Goal: Information Seeking & Learning: Check status

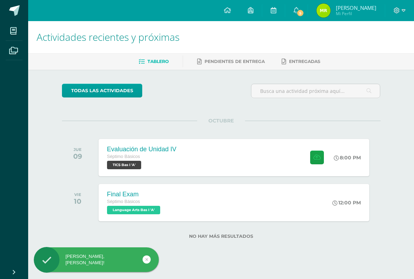
click at [304, 11] on span "5" at bounding box center [300, 13] width 8 height 8
click at [129, 151] on div "Evaluación de Unidad IV" at bounding box center [141, 149] width 69 height 7
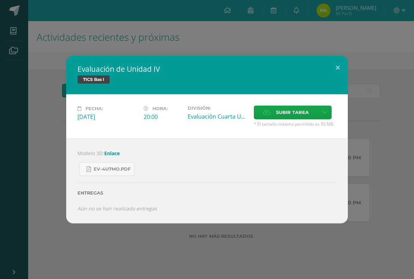
click at [330, 61] on button at bounding box center [338, 68] width 20 height 24
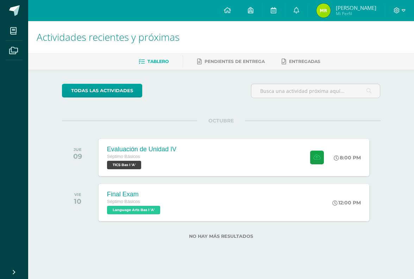
click at [268, 203] on div "Final Exam Séptimo Básicos Language Arts Bas I 'A' 12:00 PM Final Exam Language…" at bounding box center [234, 202] width 271 height 37
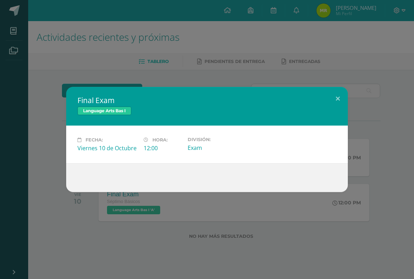
click at [333, 81] on div "Final Exam Language Arts Bas I Fecha: Viernes 10 de Octubre Hora: 12:00 Divisió…" at bounding box center [207, 139] width 414 height 279
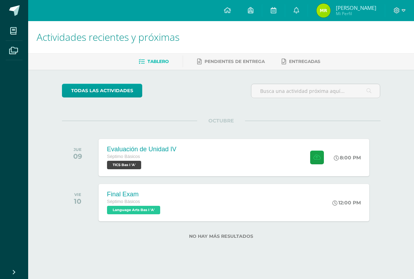
click at [235, 59] on span "Pendientes de entrega" at bounding box center [235, 61] width 60 height 5
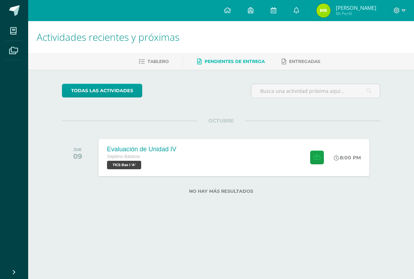
click at [307, 64] on link "Entregadas" at bounding box center [301, 61] width 39 height 11
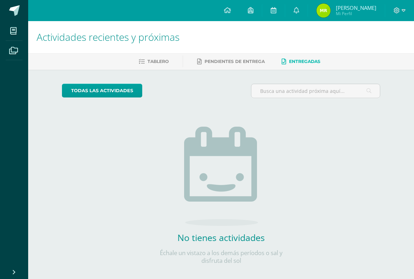
click at [308, 10] on link at bounding box center [296, 10] width 23 height 21
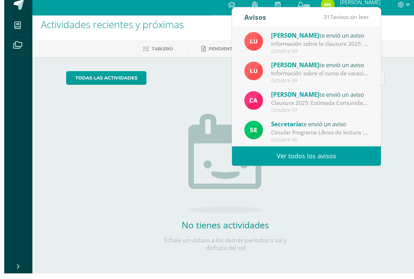
scroll to position [7, 0]
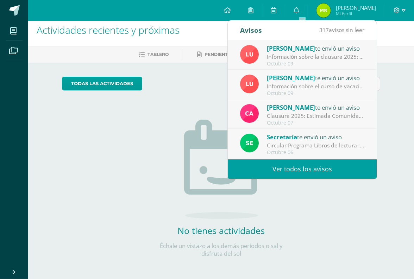
click at [347, 114] on div "Clausura 2025: Estimada Comunidad Educativa, Esperamos contar con su presencia …" at bounding box center [316, 116] width 98 height 8
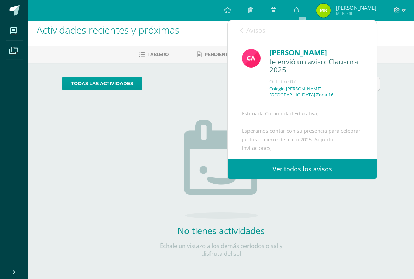
click at [240, 24] on link "Avisos" at bounding box center [252, 30] width 25 height 20
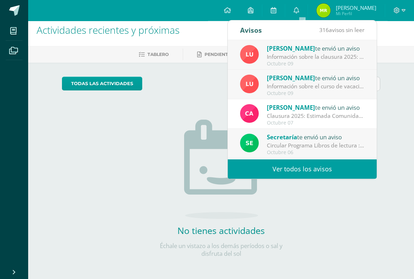
click at [343, 56] on div "Información sobre la clausura 2025: Buen día estimada comunidad educativa. Espe…" at bounding box center [316, 57] width 98 height 8
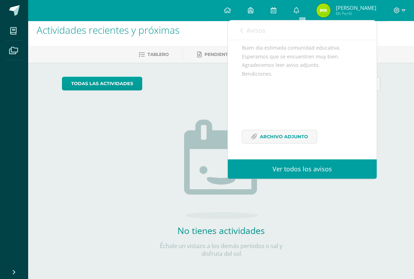
scroll to position [80, 0]
click at [289, 136] on span "Archivo Adjunto" at bounding box center [284, 136] width 48 height 13
click at [241, 30] on icon at bounding box center [241, 31] width 3 height 6
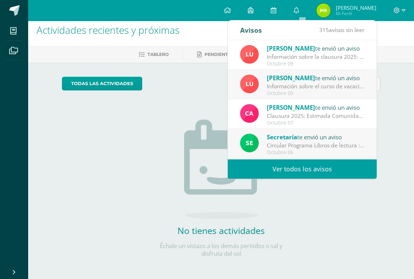
click at [319, 54] on div "Información sobre la clausura 2025: Buen día estimada comunidad educativa. Espe…" at bounding box center [316, 57] width 98 height 8
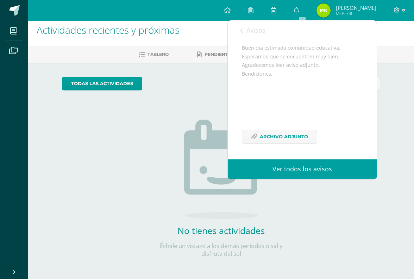
click at [287, 143] on link "Archivo Adjunto" at bounding box center [279, 137] width 75 height 14
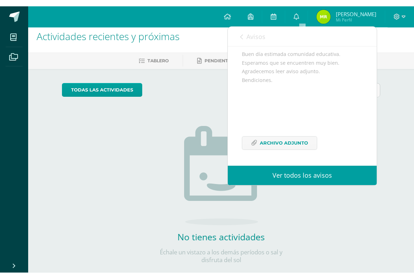
scroll to position [7, 0]
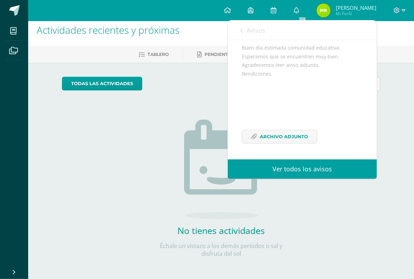
click at [240, 28] on icon at bounding box center [241, 31] width 3 height 6
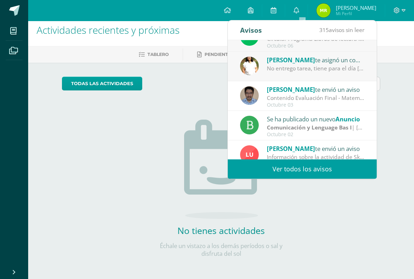
scroll to position [104, 0]
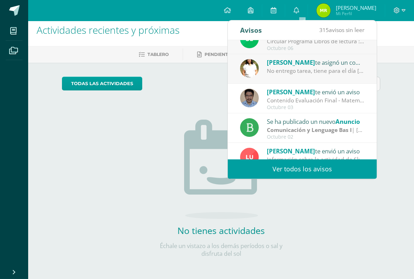
click at [346, 61] on div "[PERSON_NAME] te asignó un comentario en 'Actividad 5: Masa Molecular' para 'Qu…" at bounding box center [316, 62] width 98 height 9
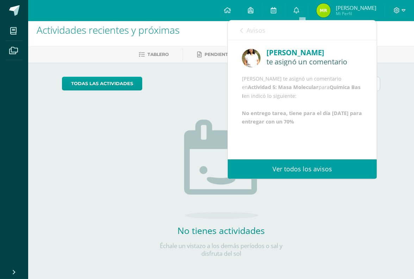
scroll to position [6, 0]
click at [237, 31] on div "Avisos 314 avisos sin leer Avisos" at bounding box center [302, 30] width 149 height 20
click at [238, 29] on div "Avisos 314 avisos sin leer Avisos" at bounding box center [302, 30] width 149 height 20
click at [237, 27] on div "Avisos 314 avisos sin leer Avisos" at bounding box center [302, 30] width 149 height 20
click at [242, 31] on icon at bounding box center [241, 31] width 3 height 6
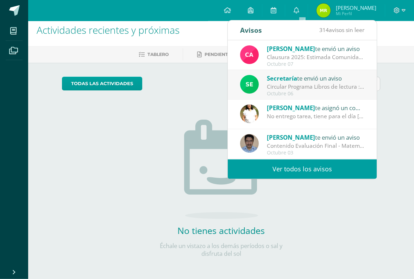
scroll to position [58, 0]
click at [335, 110] on div "[PERSON_NAME] te asignó un comentario en 'Actividad 5: Masa Molecular' para 'Qu…" at bounding box center [316, 107] width 98 height 9
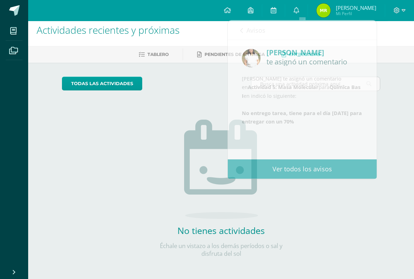
click at [246, 16] on link at bounding box center [250, 10] width 23 height 21
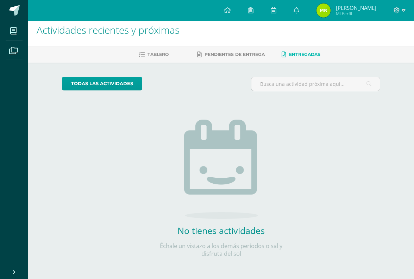
click at [299, 10] on icon at bounding box center [297, 10] width 6 height 6
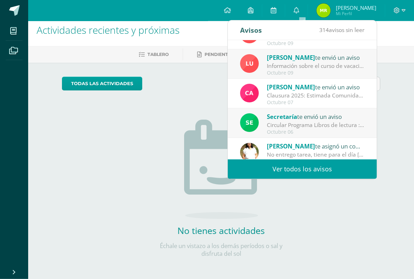
scroll to position [8, 0]
